Goal: Task Accomplishment & Management: Use online tool/utility

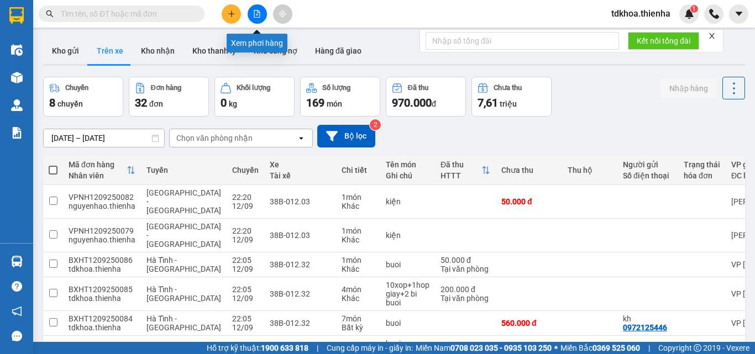
click at [254, 11] on icon "file-add" at bounding box center [257, 14] width 6 height 8
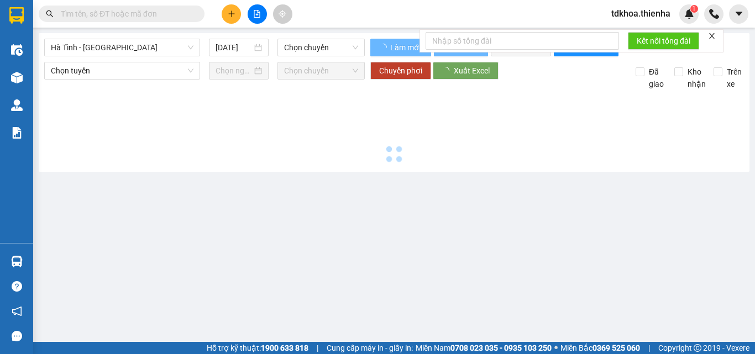
type input "[DATE]"
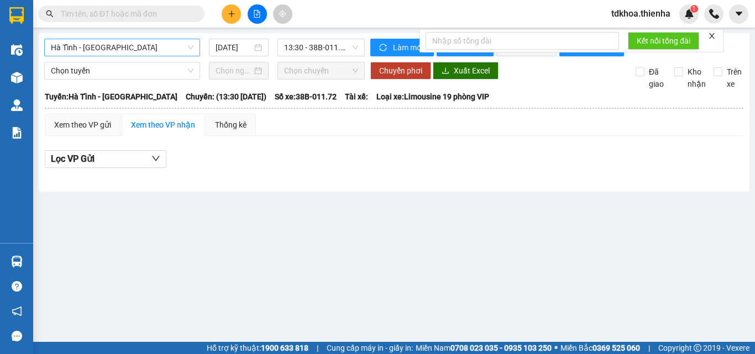
click at [151, 45] on span "Hà Tĩnh - [GEOGRAPHIC_DATA]" at bounding box center [122, 47] width 143 height 17
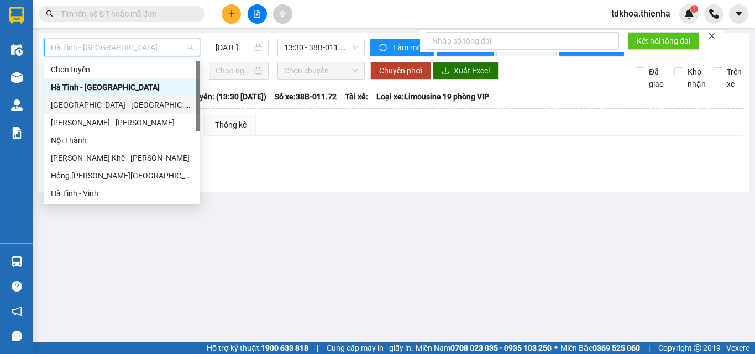
click at [73, 111] on div "[GEOGRAPHIC_DATA] - [GEOGRAPHIC_DATA]" at bounding box center [122, 105] width 156 height 18
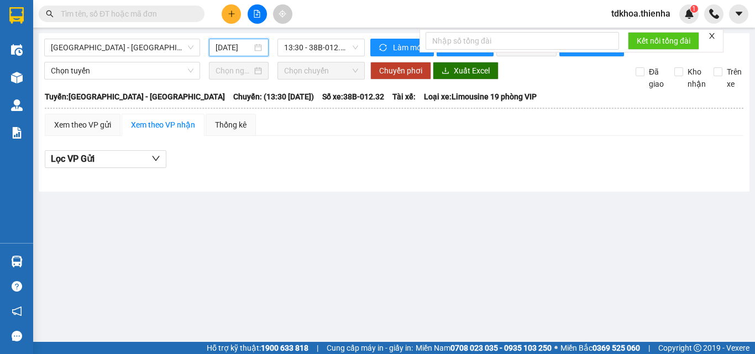
click at [223, 45] on input "[DATE]" at bounding box center [234, 47] width 36 height 12
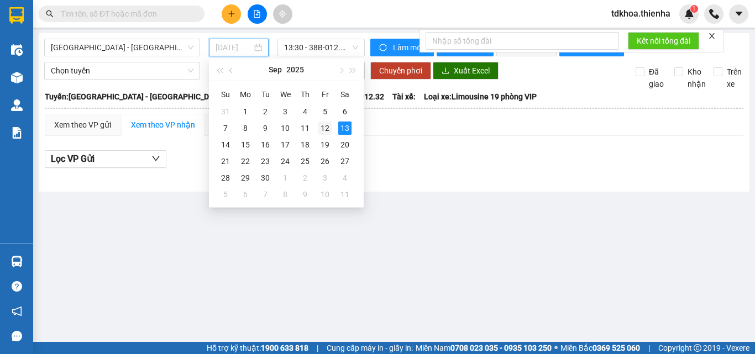
click at [327, 128] on div "12" at bounding box center [324, 128] width 13 height 13
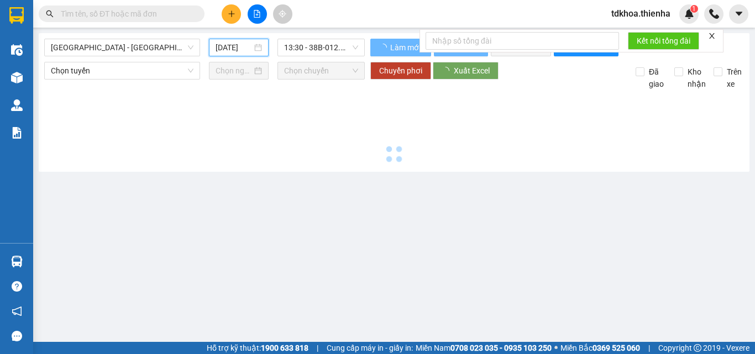
type input "[DATE]"
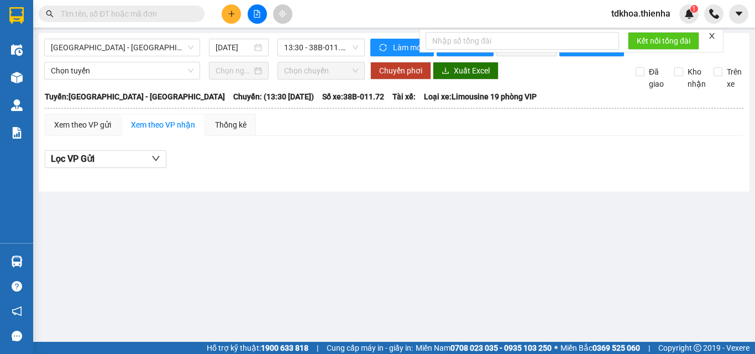
click at [712, 32] on div at bounding box center [712, 36] width 8 height 9
click at [711, 36] on icon "close" at bounding box center [712, 36] width 8 height 8
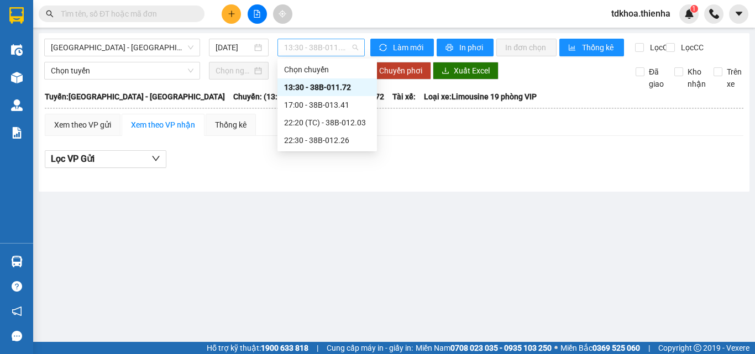
drag, startPoint x: 338, startPoint y: 46, endPoint x: 343, endPoint y: 50, distance: 6.4
click at [343, 50] on span "13:30 - 38B-011.72" at bounding box center [321, 47] width 74 height 17
click at [339, 87] on div "13:30 - 38B-011.72" at bounding box center [327, 87] width 86 height 12
click at [350, 46] on span "13:30 - 38B-011.72" at bounding box center [321, 47] width 74 height 17
click at [339, 105] on div "17:00 - 38B-013.41" at bounding box center [327, 105] width 86 height 12
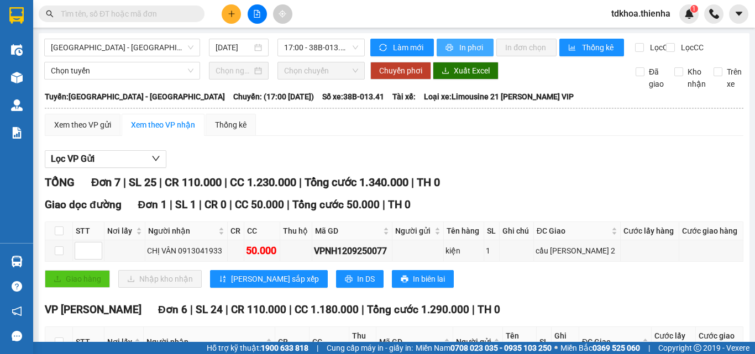
click at [459, 46] on span "In phơi" at bounding box center [471, 47] width 25 height 12
click at [310, 49] on span "17:00 - 38B-013.41" at bounding box center [321, 47] width 74 height 17
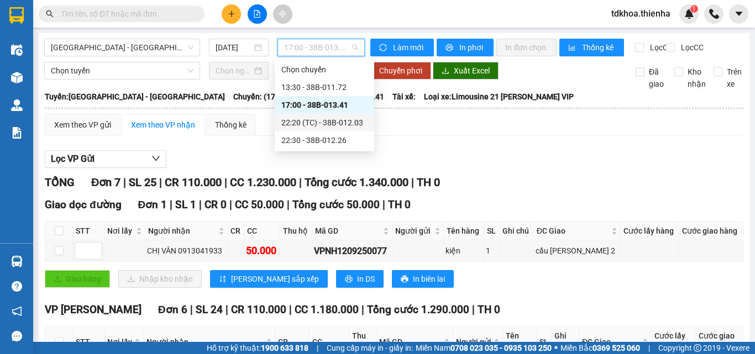
click at [313, 123] on div "22:20 (TC) - 38B-012.03" at bounding box center [324, 123] width 86 height 12
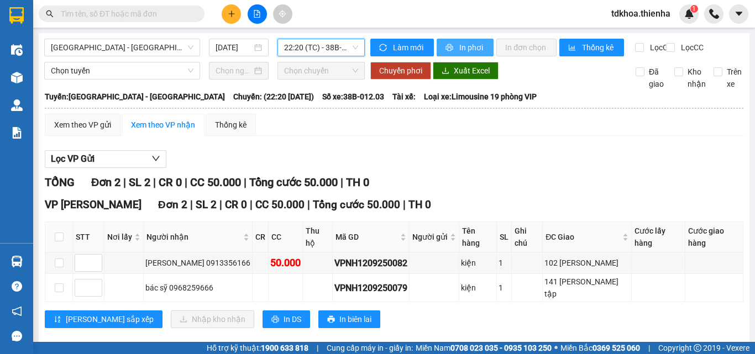
click at [471, 44] on span "In phơi" at bounding box center [471, 47] width 25 height 12
click at [311, 44] on span "22:20 (TC) - 38B-012.03" at bounding box center [321, 47] width 74 height 17
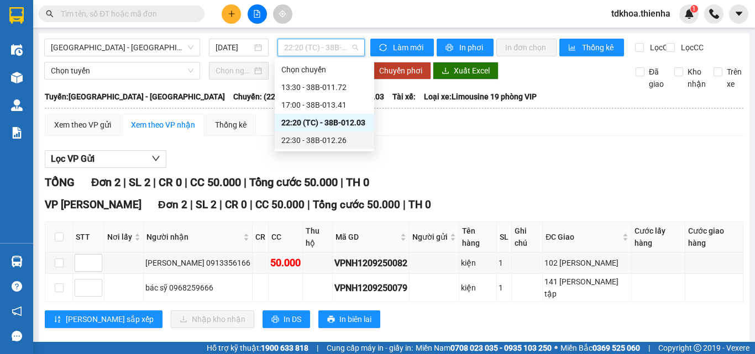
click at [314, 146] on div "22:30 - 38B-012.26" at bounding box center [324, 141] width 99 height 18
